Goal: Task Accomplishment & Management: Use online tool/utility

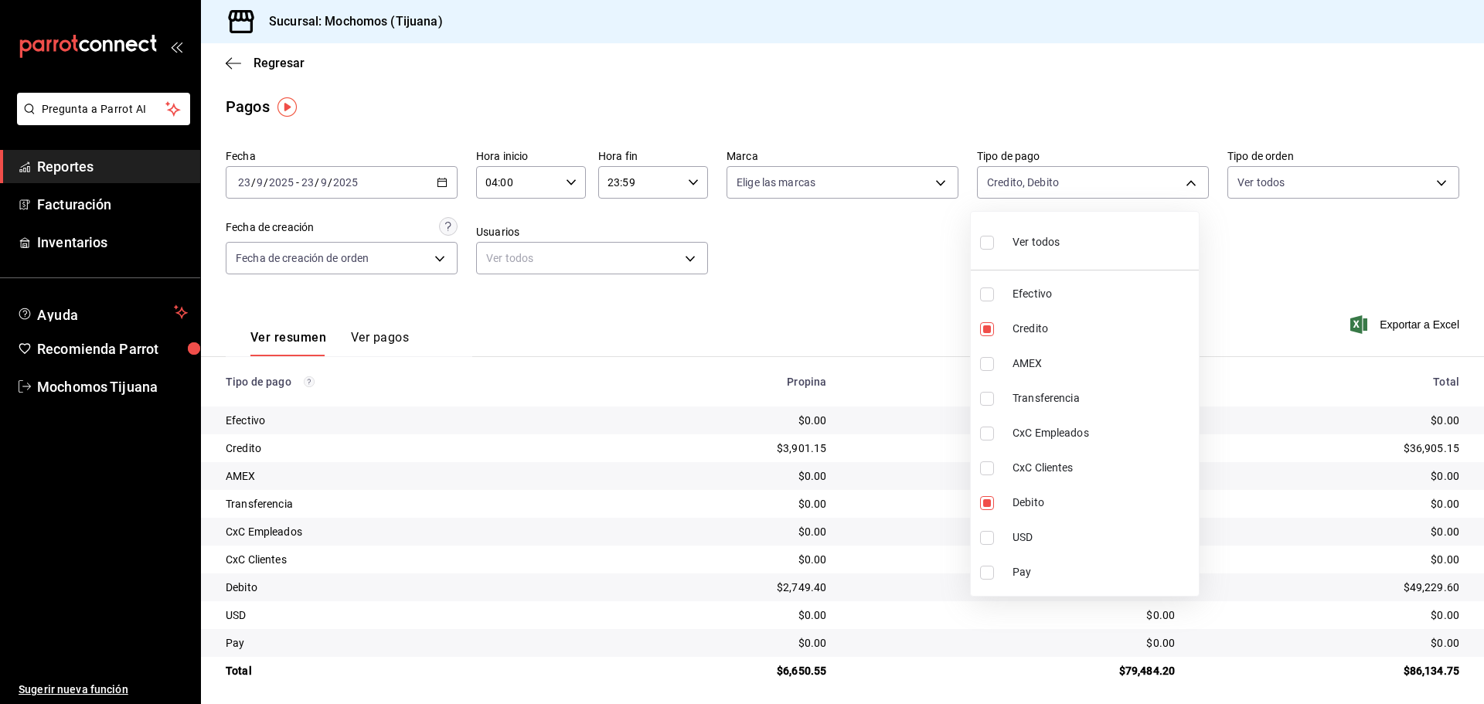
click at [276, 58] on div at bounding box center [742, 352] width 1484 height 704
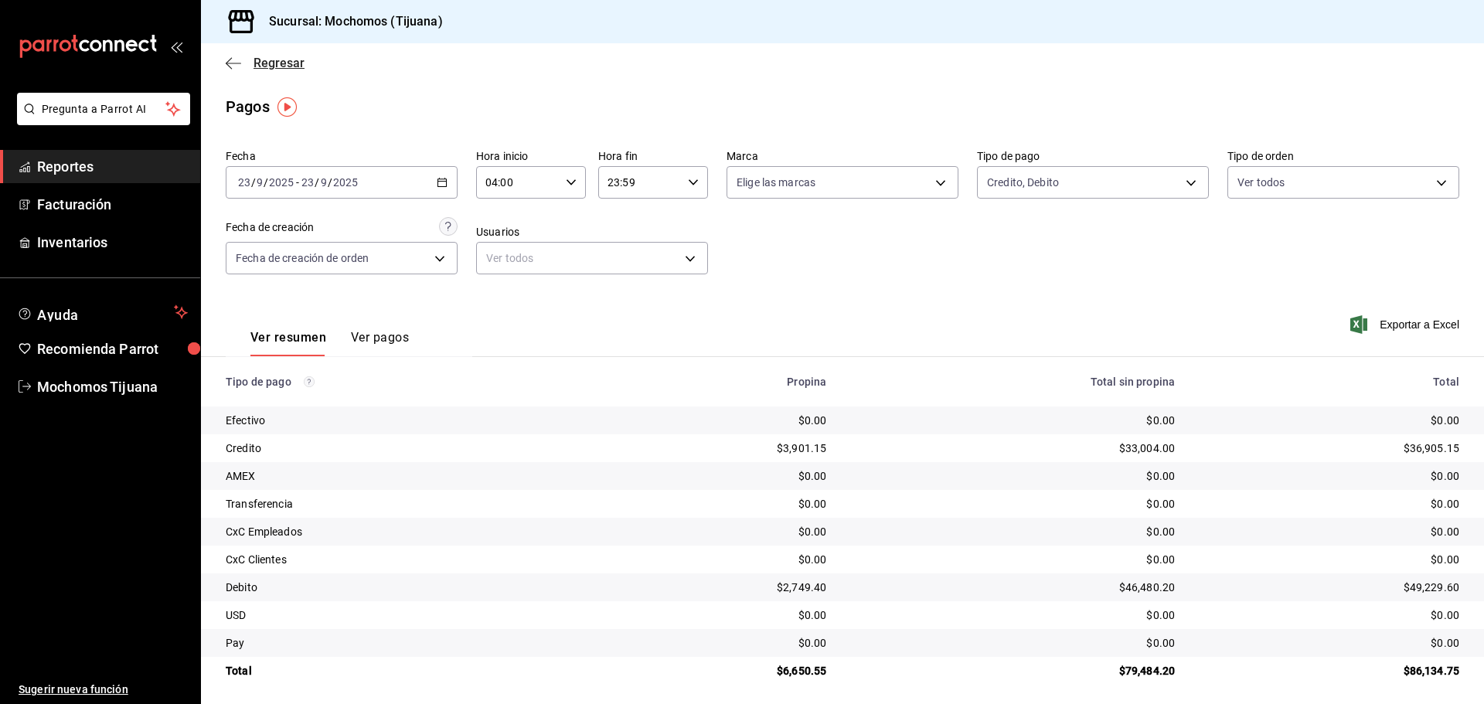
click at [278, 58] on span "Regresar" at bounding box center [279, 63] width 51 height 15
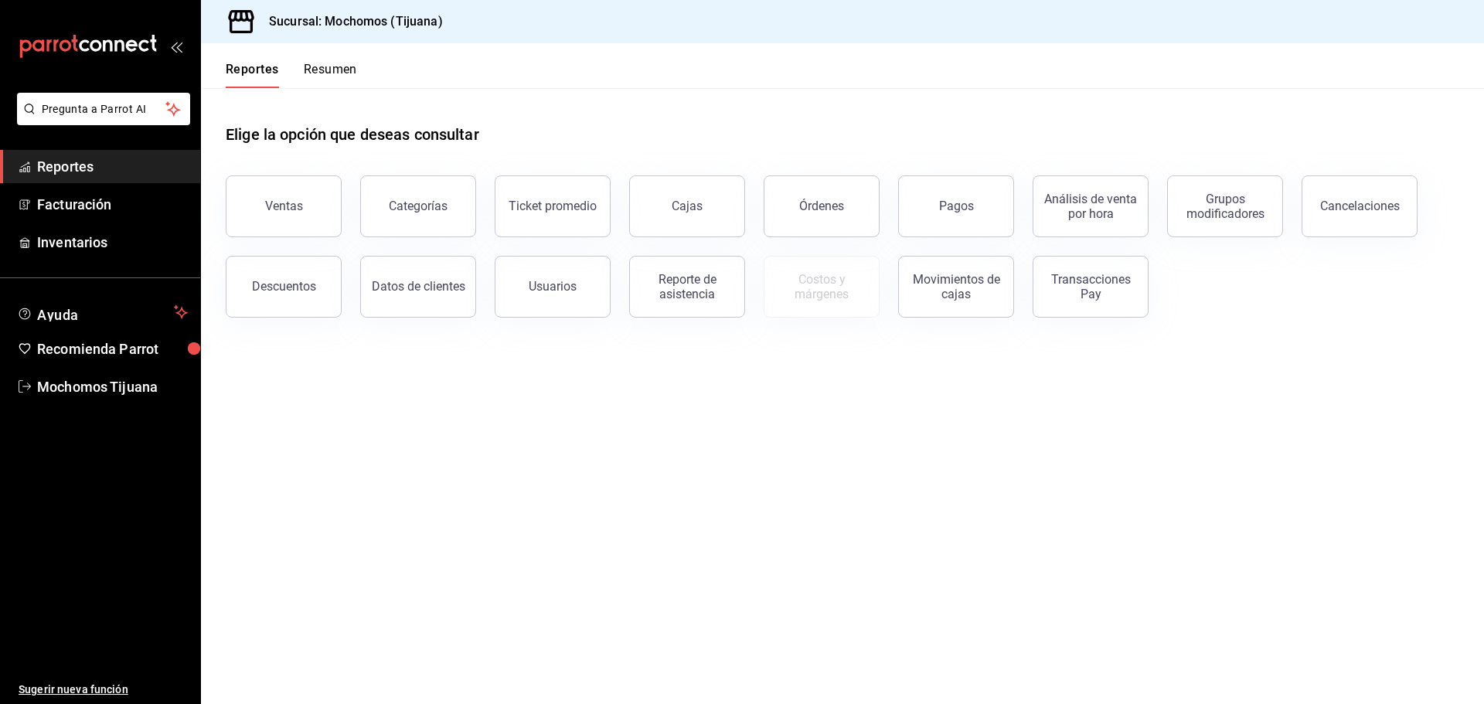
click at [278, 58] on div "Reportes Resumen" at bounding box center [279, 65] width 156 height 45
click at [966, 219] on button "Pagos" at bounding box center [956, 206] width 116 height 62
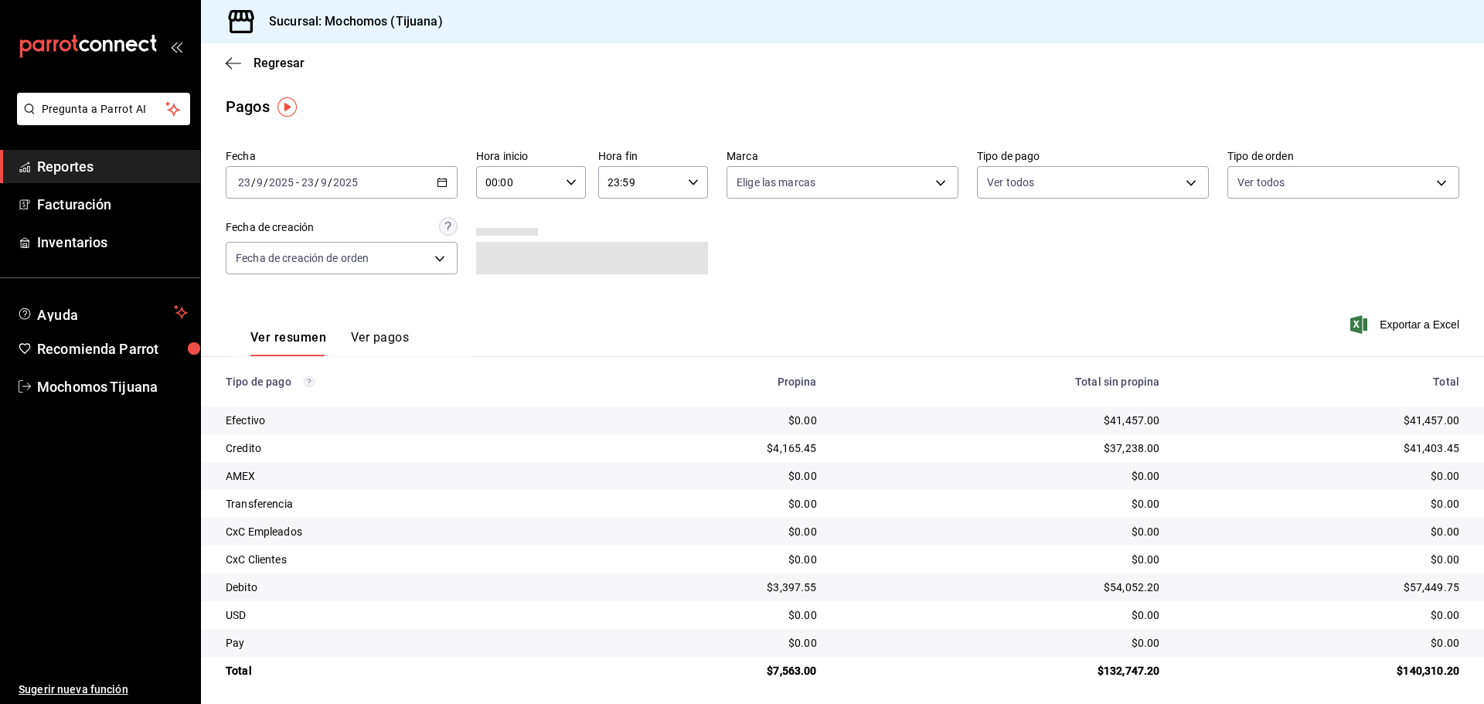
click at [571, 182] on icon "button" at bounding box center [571, 182] width 11 height 11
click at [501, 253] on span "03" at bounding box center [501, 256] width 30 height 12
type input "03:00"
click at [1186, 179] on div at bounding box center [742, 352] width 1484 height 704
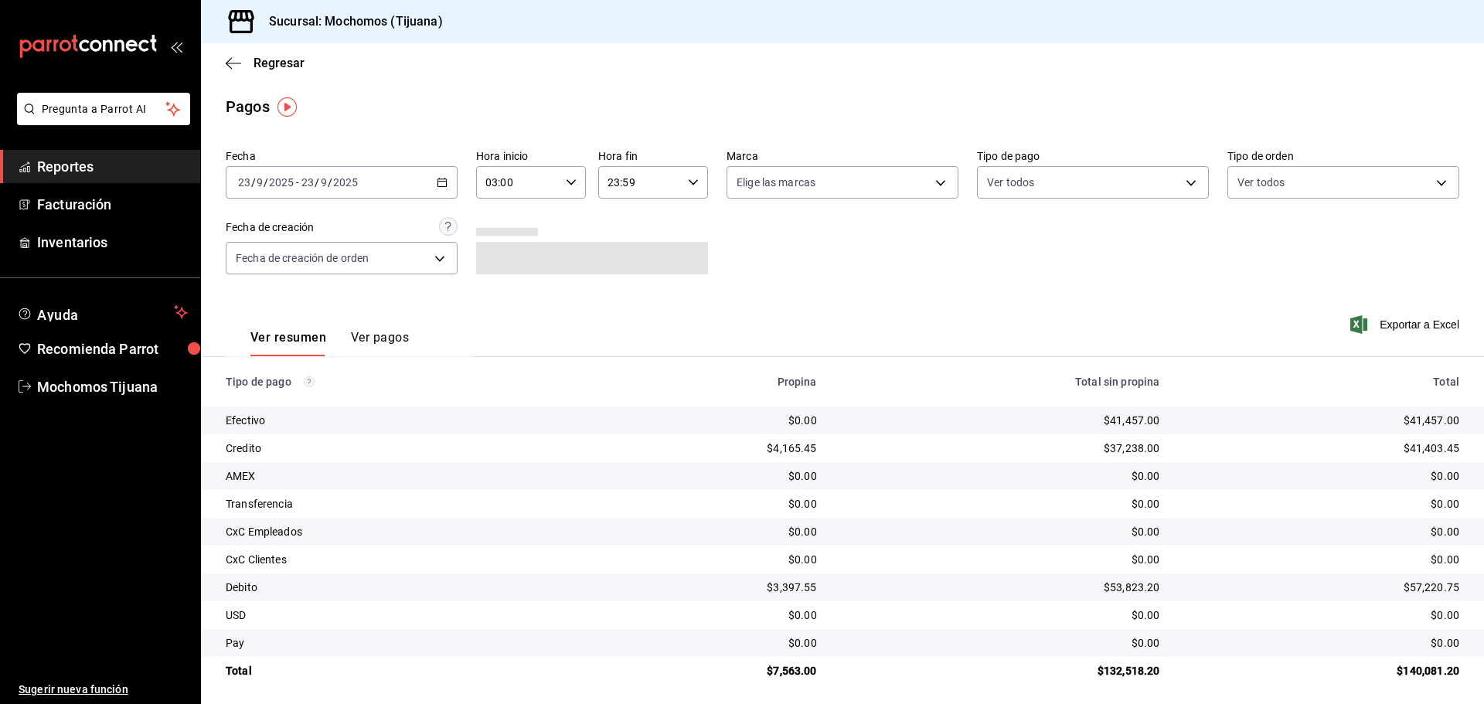
click at [1185, 179] on body "Pregunta a Parrot AI Reportes Facturación Inventarios Ayuda Recomienda Parrot M…" at bounding box center [742, 352] width 1484 height 704
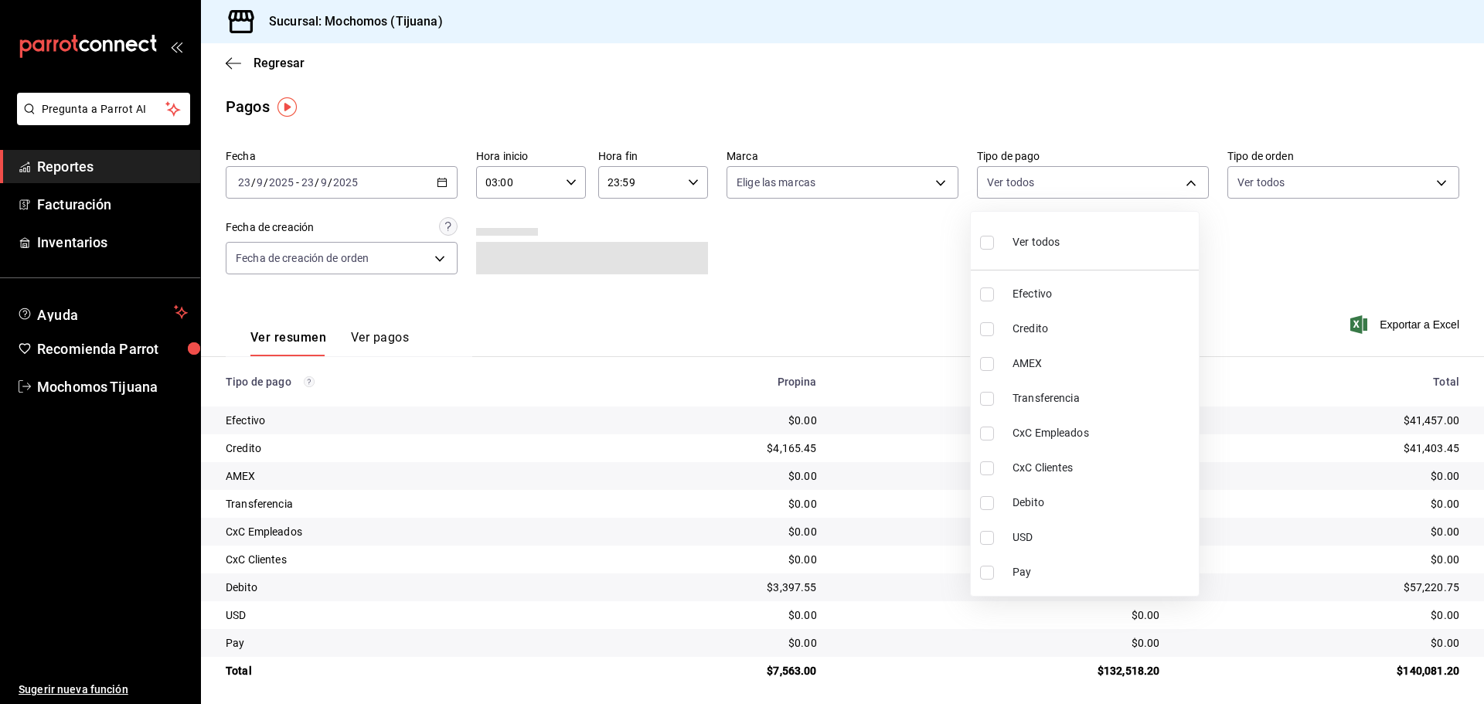
click at [989, 328] on input "checkbox" at bounding box center [987, 329] width 14 height 14
checkbox input "true"
type input "a27a072c-b141-4985-9f83-ae60dbe2196b"
click at [995, 503] on input "checkbox" at bounding box center [994, 503] width 14 height 14
checkbox input "true"
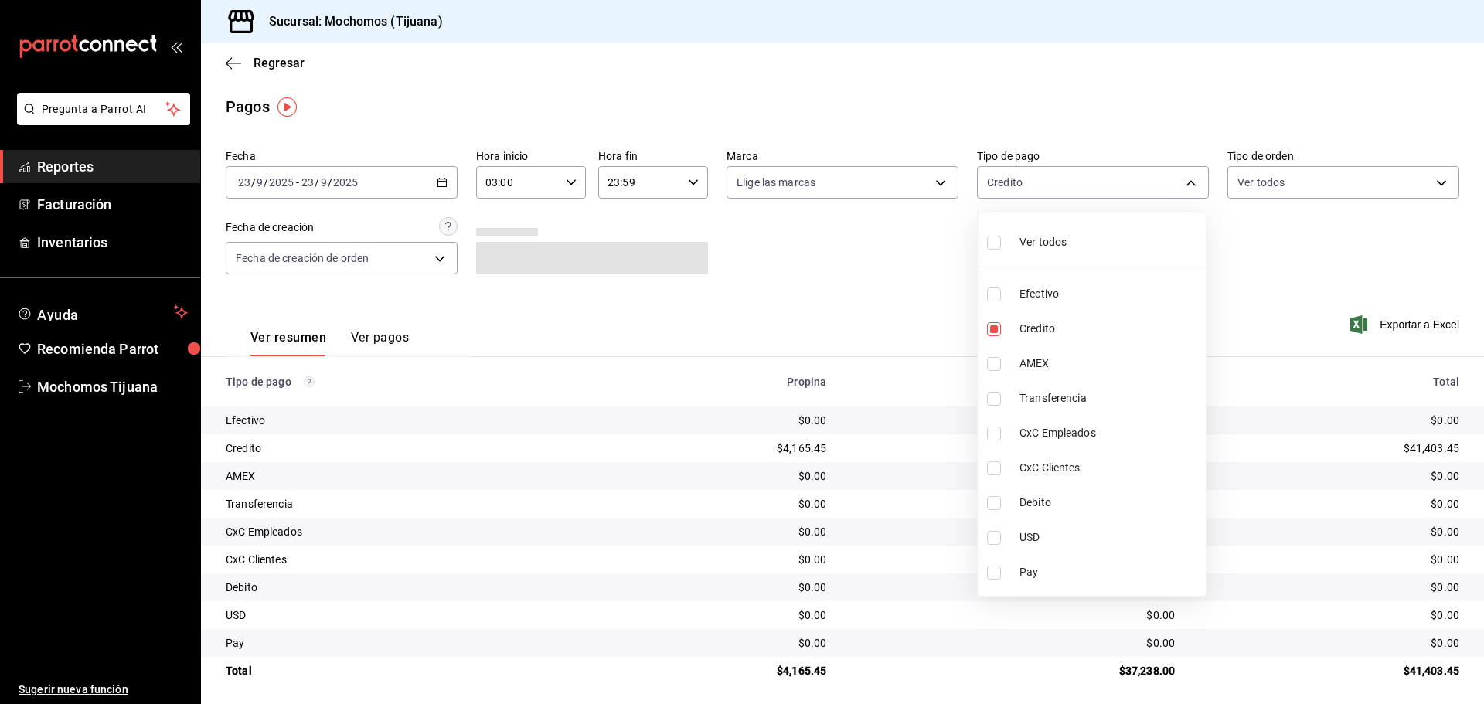
type input "a27a072c-b141-4985-9f83-ae60dbe2196b,b7370aa5-450f-4a05-bab4-2784151f97fb"
